Goal: Information Seeking & Learning: Learn about a topic

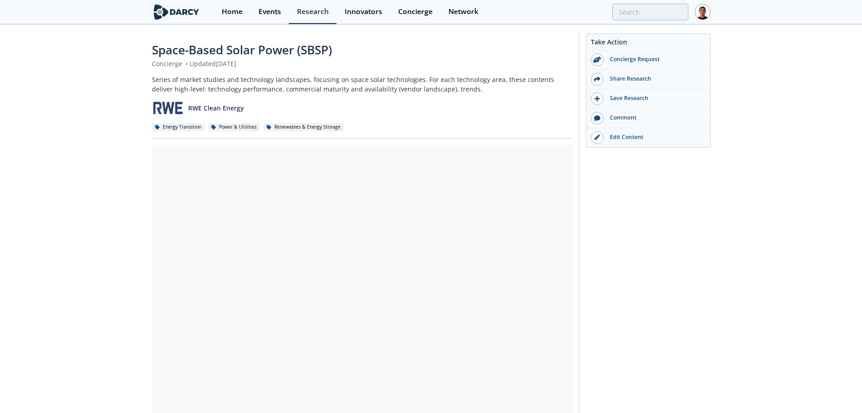
click at [215, 45] on span "Space-Based Solar Power (SBSP)" at bounding box center [242, 50] width 180 height 16
click at [214, 45] on span "Space-Based Solar Power (SBSP)" at bounding box center [242, 50] width 180 height 16
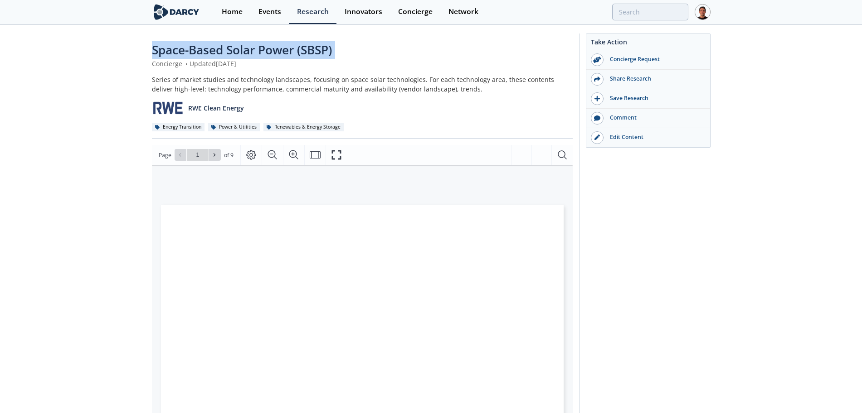
copy div "Space-Based Solar Power (SBSP)"
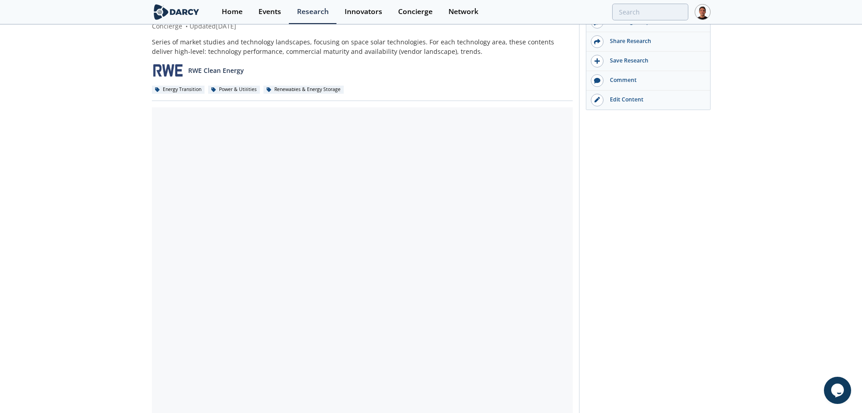
scroll to position [57, 0]
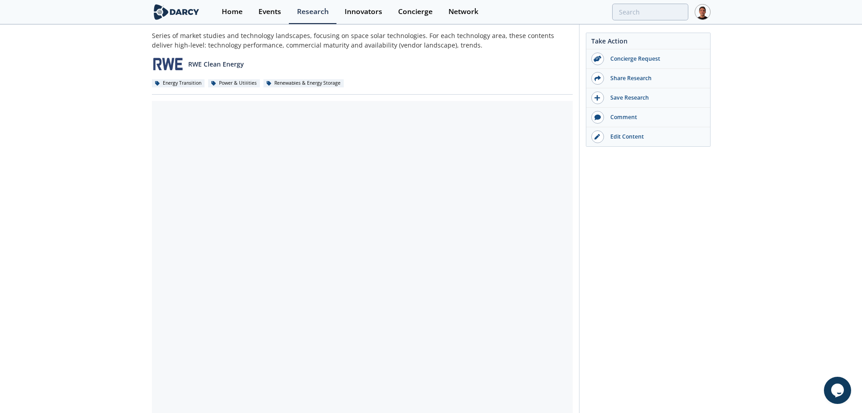
scroll to position [57, 0]
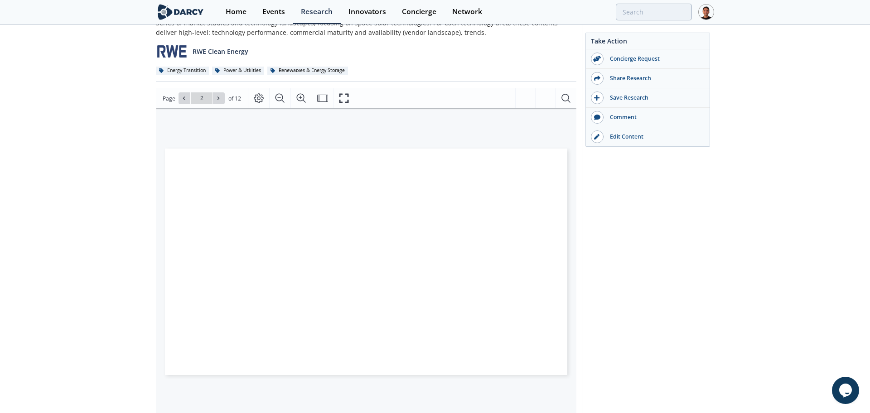
type input "2"
type input "3"
type input "4"
type input "5"
type input "7"
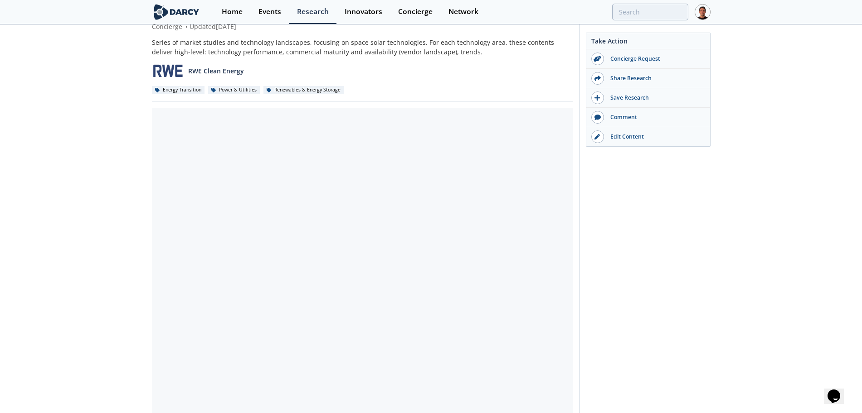
scroll to position [57, 0]
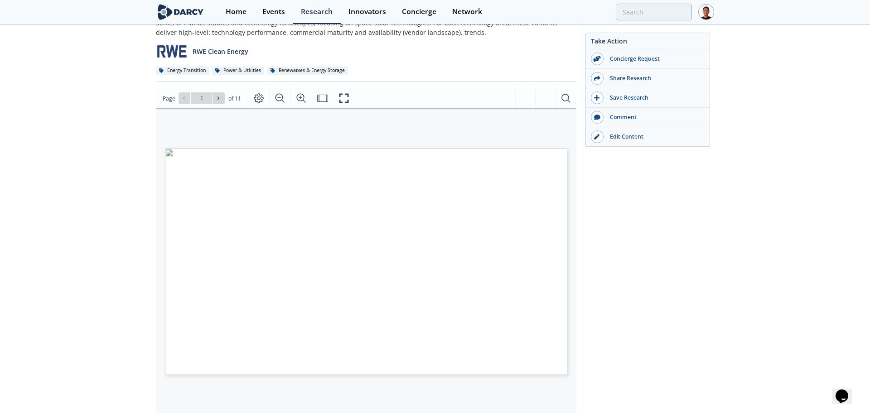
type input "2"
